Goal: Communication & Community: Answer question/provide support

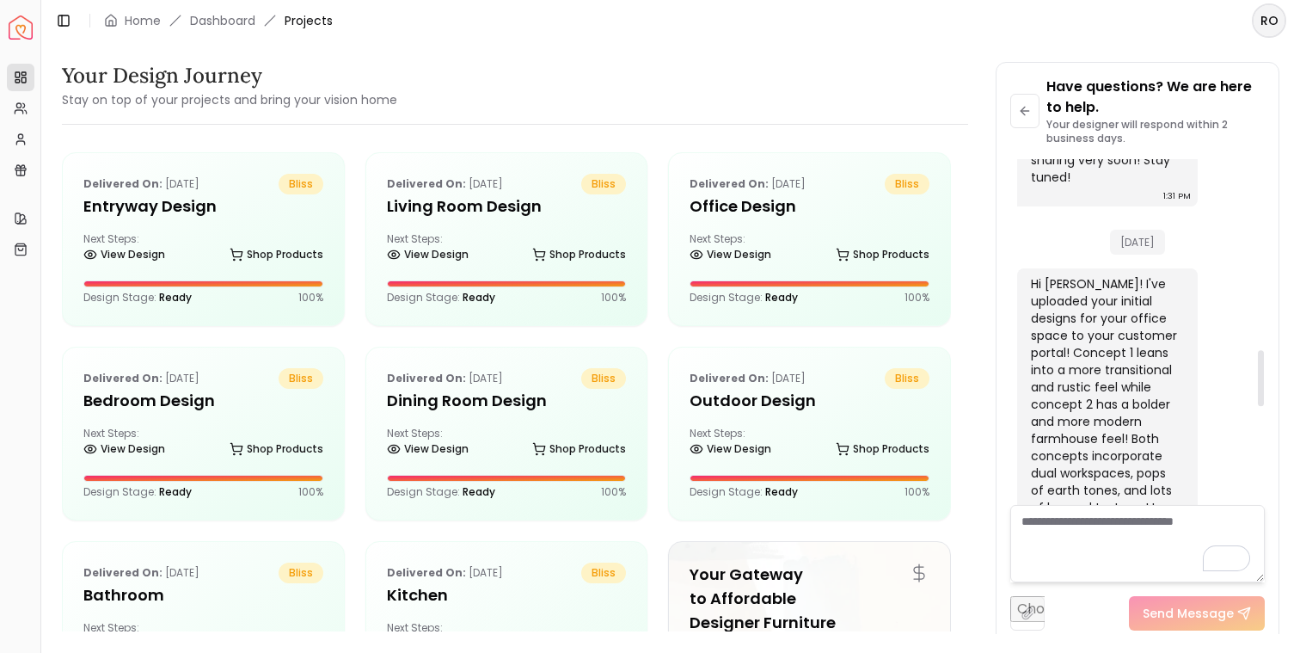
scroll to position [1797, 0]
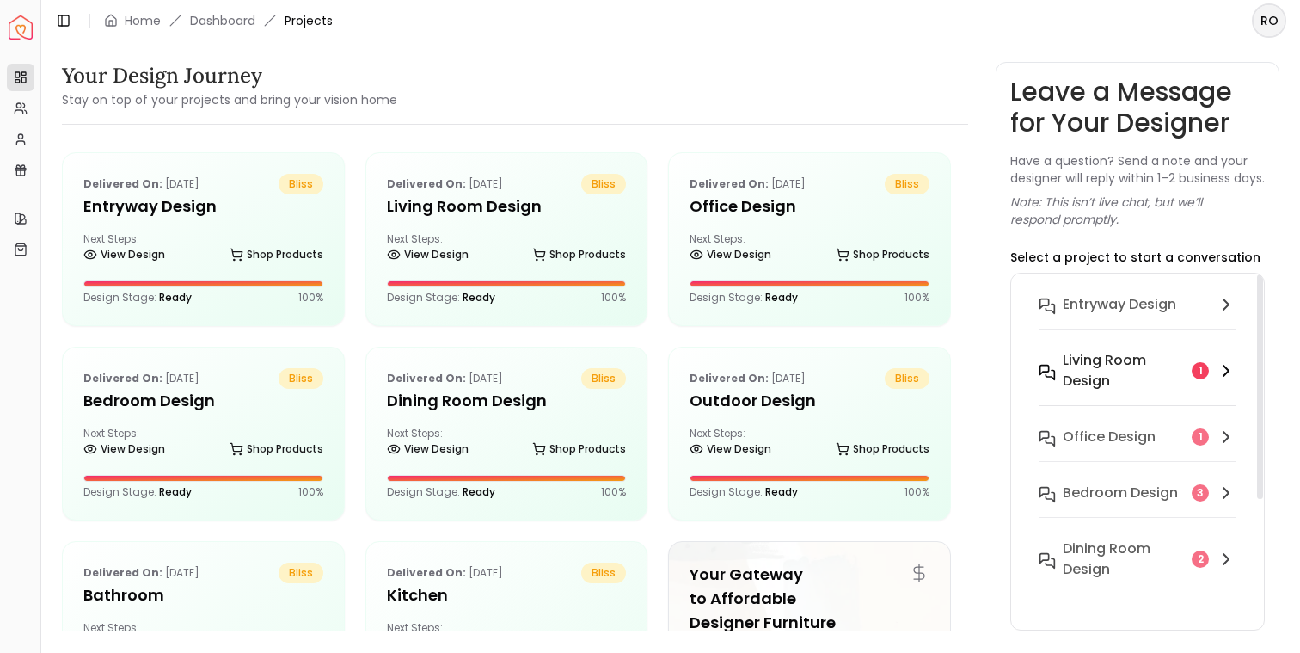
click at [1172, 365] on button "Living Room design 1" at bounding box center [1137, 381] width 225 height 77
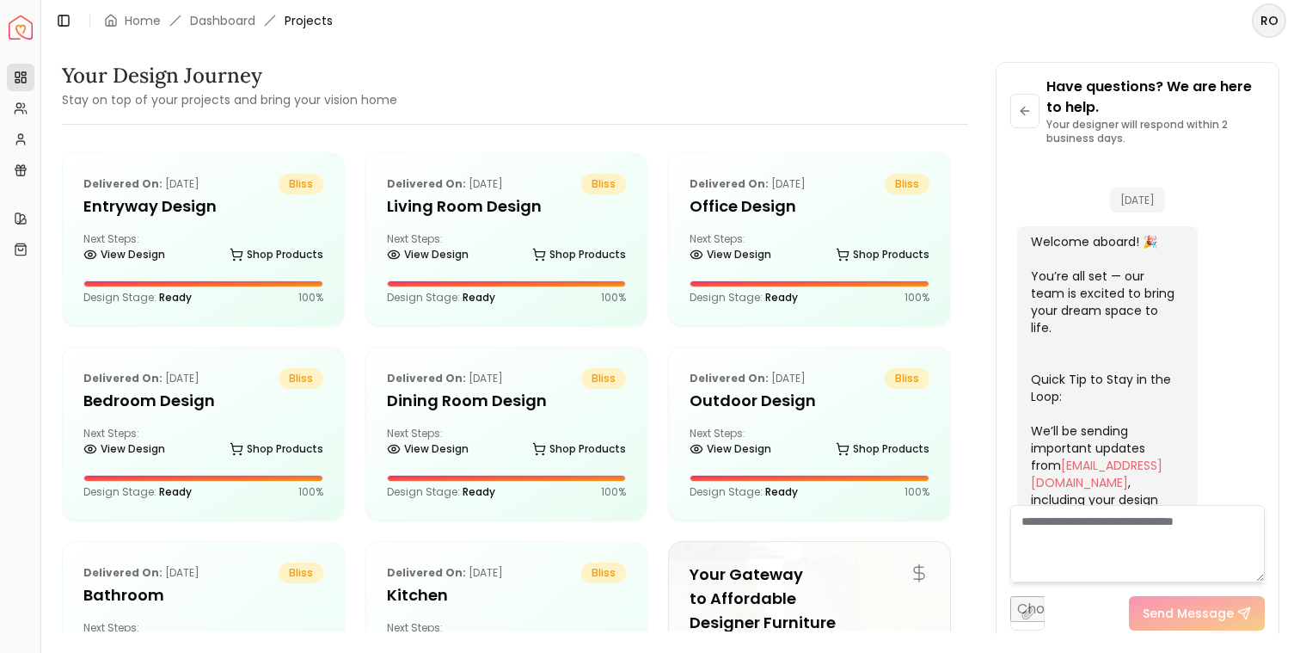
scroll to position [2179, 0]
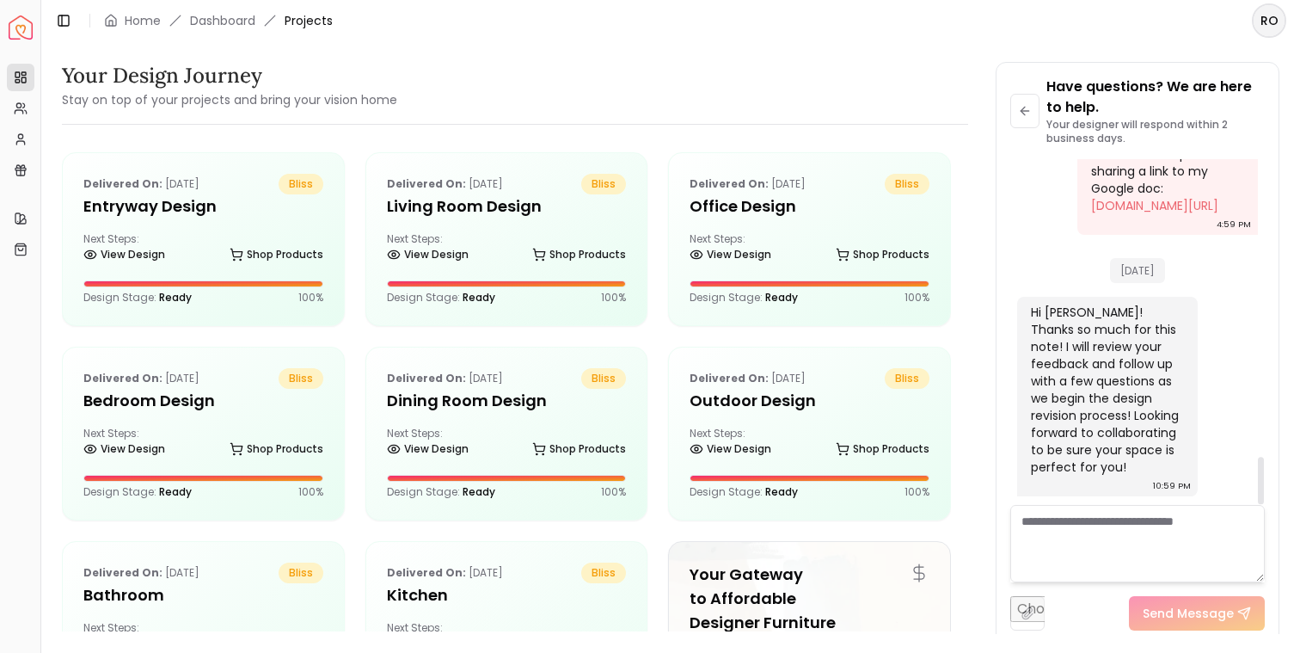
click at [1096, 439] on div "Hi Robert! Thanks so much for this note! I will review your feedback and follow…" at bounding box center [1106, 390] width 150 height 172
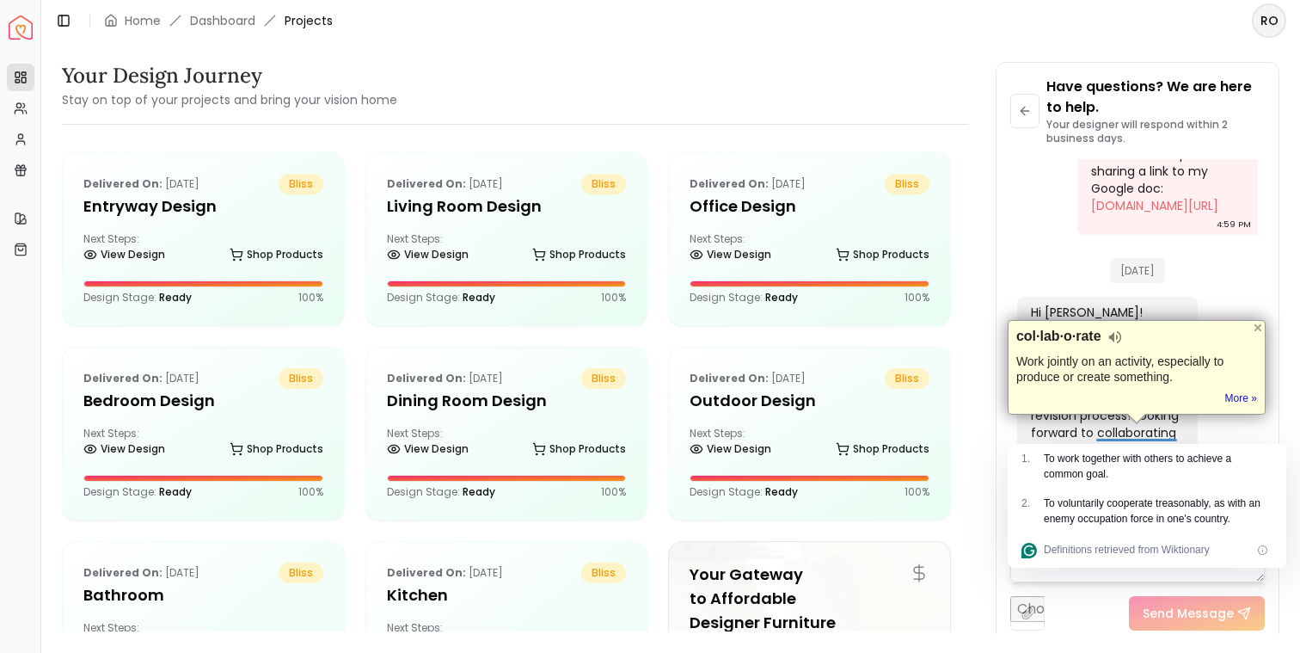
click at [1113, 432] on div "Hi Robert! Thanks so much for this note! I will review your feedback and follow…" at bounding box center [1106, 390] width 150 height 172
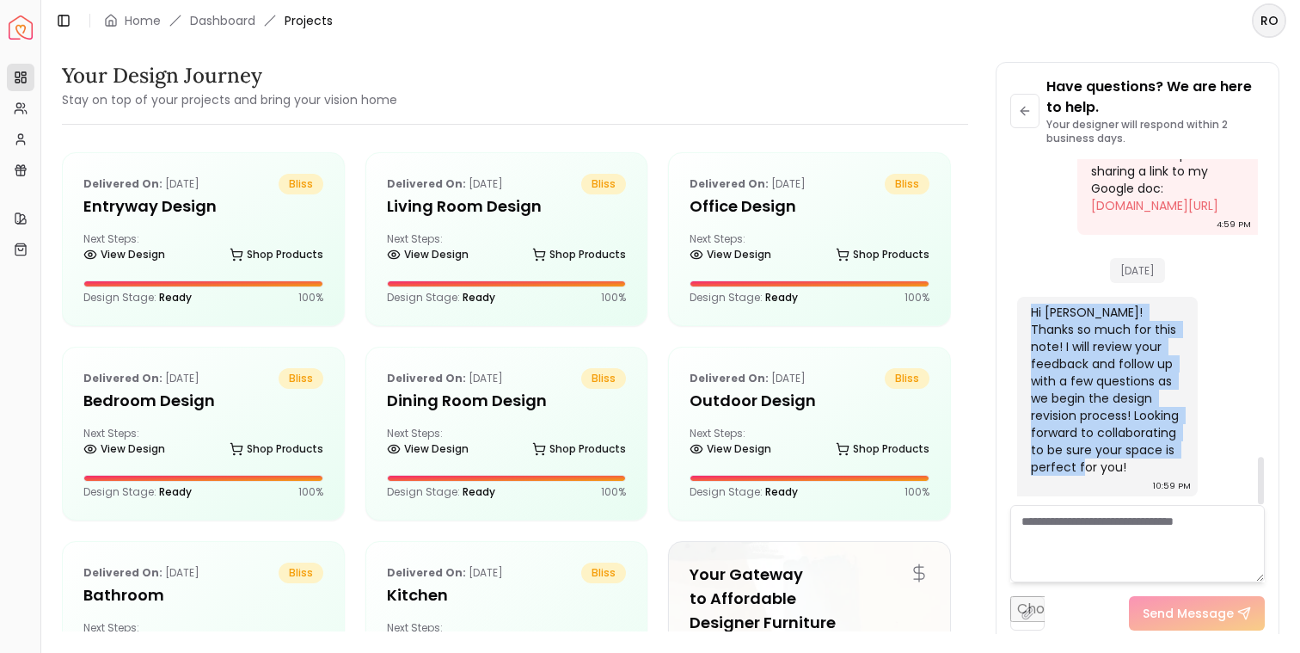
drag, startPoint x: 1029, startPoint y: 314, endPoint x: 1163, endPoint y: 476, distance: 210.7
click at [1163, 476] on div "Hi Robert! Thanks so much for this note! I will review your feedback and follow…" at bounding box center [1107, 396] width 181 height 199
copy div "Hi Robert! Thanks so much for this note! I will review your feedback and follow…"
